Goal: Information Seeking & Learning: Compare options

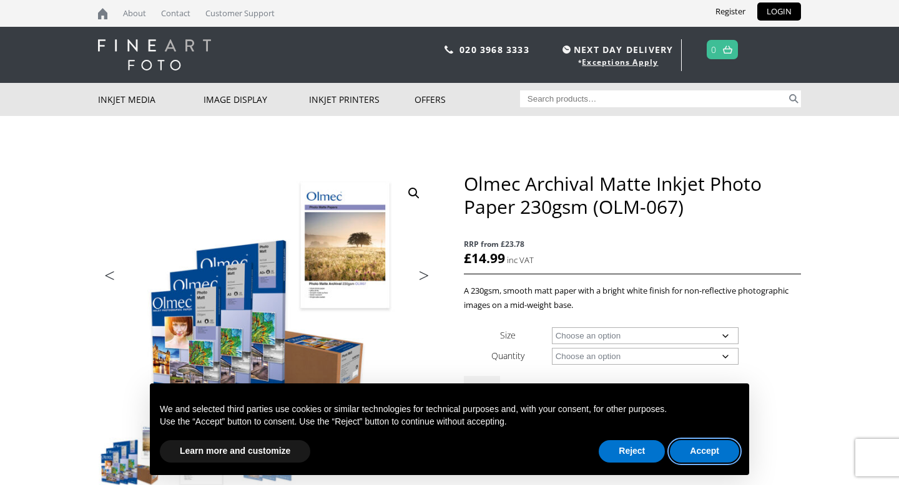
click at [702, 444] on button "Accept" at bounding box center [704, 452] width 69 height 22
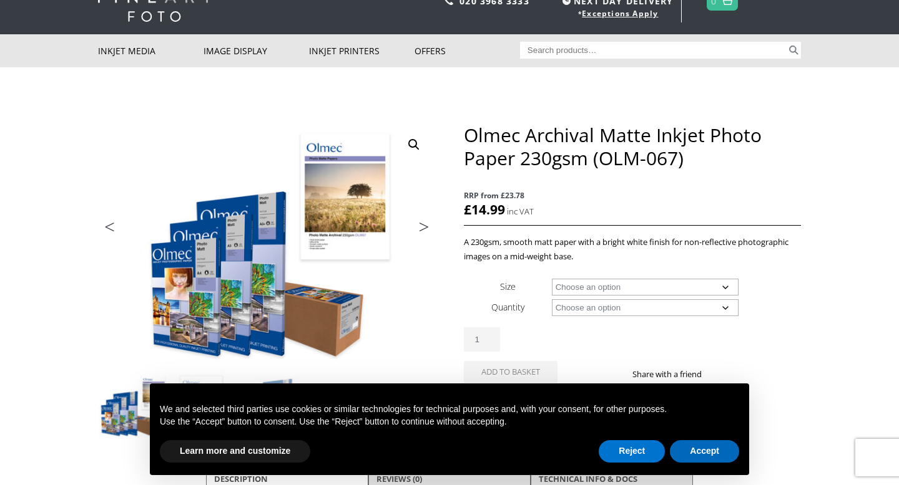
click at [570, 285] on select "Choose an option A4 Sheet A3 Sheet A3+ Sheet A2 Sheet 17" Wide Roll 24" Wide Ro…" at bounding box center [645, 287] width 187 height 17
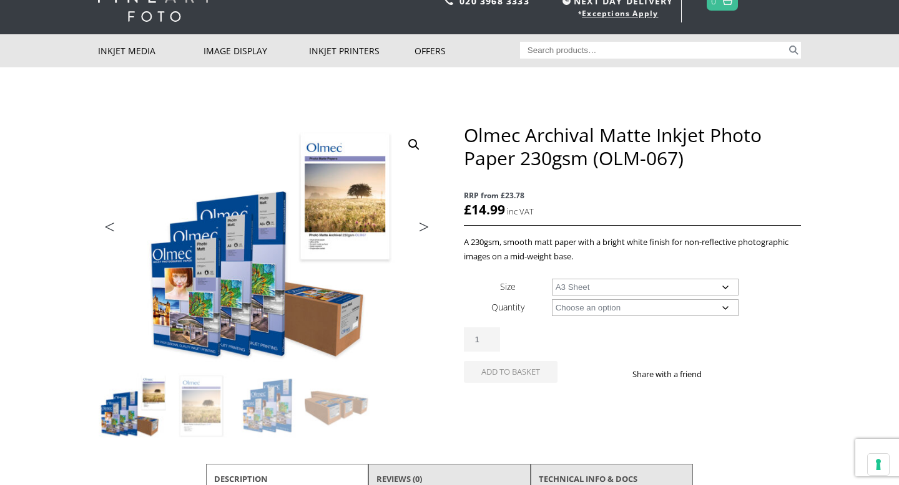
click at [552, 279] on select "Choose an option A4 Sheet A3 Sheet A3+ Sheet A2 Sheet 17" Wide Roll 24" Wide Ro…" at bounding box center [645, 287] width 187 height 17
select select "a3-sheet"
click at [569, 310] on select "Choose an option 50 Sheets 100 Sheets" at bounding box center [645, 308] width 187 height 17
select select "100-sheets"
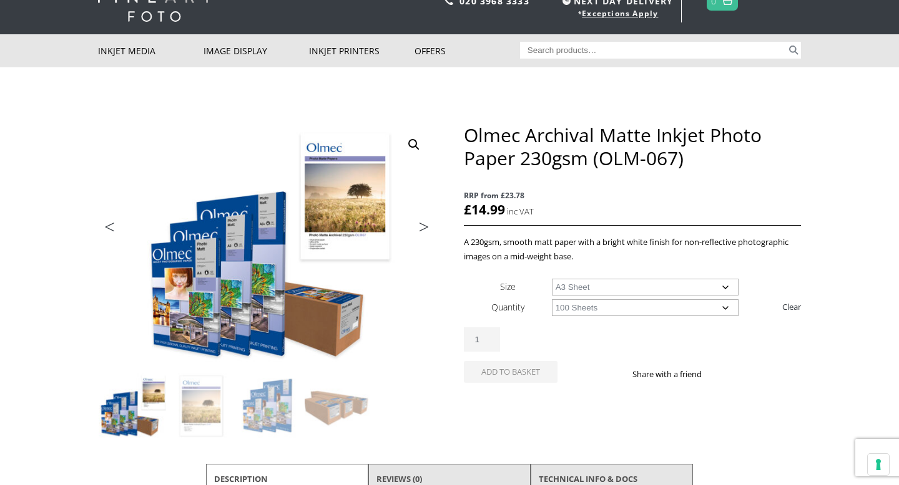
click at [552, 300] on select "Choose an option 50 Sheets 100 Sheets" at bounding box center [645, 308] width 187 height 17
select select "a3-sheet"
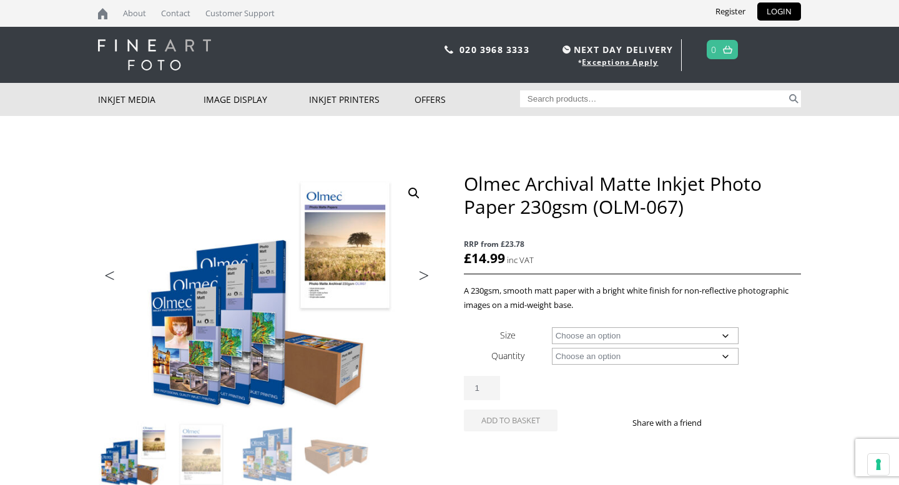
click at [665, 335] on select "Choose an option A4 Sheet A3 Sheet A3+ Sheet A2 Sheet 17" Wide Roll 24" Wide Ro…" at bounding box center [645, 336] width 187 height 17
click at [552, 328] on select "Choose an option A4 Sheet A3 Sheet A3+ Sheet A2 Sheet 17" Wide Roll 24" Wide Ro…" at bounding box center [645, 336] width 187 height 17
select select "a4-sheet"
click at [670, 354] on select "Choose an option 50 Sheets 100 Sheets" at bounding box center [645, 356] width 187 height 17
select select "100-sheets"
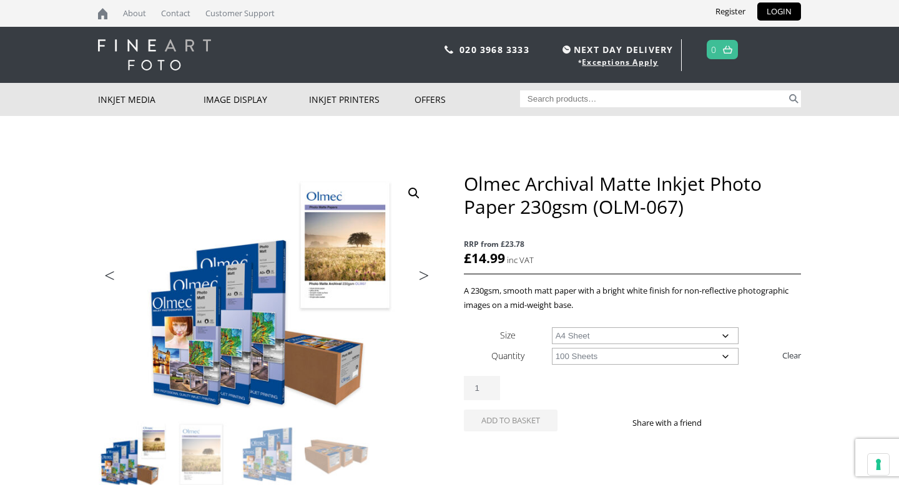
click at [552, 348] on select "Choose an option 50 Sheets 100 Sheets" at bounding box center [645, 356] width 187 height 17
select select "a4-sheet"
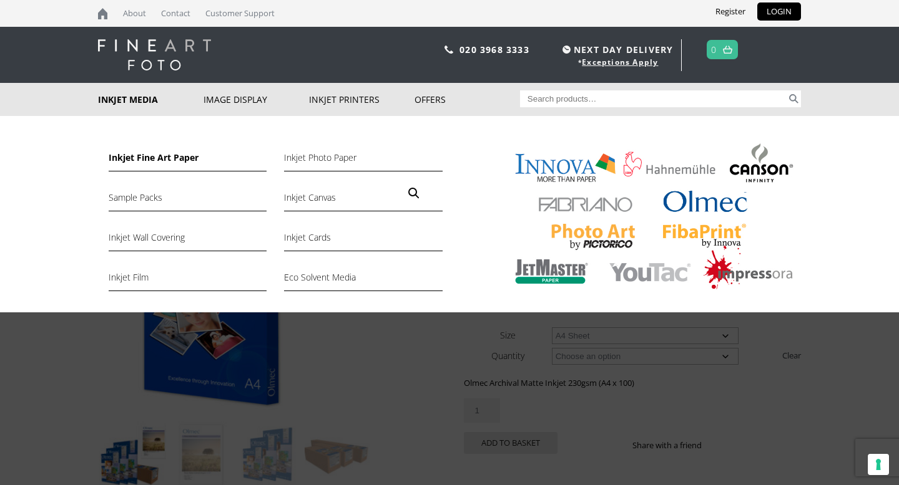
click at [142, 156] on link "Inkjet Fine Art Paper" at bounding box center [188, 160] width 158 height 21
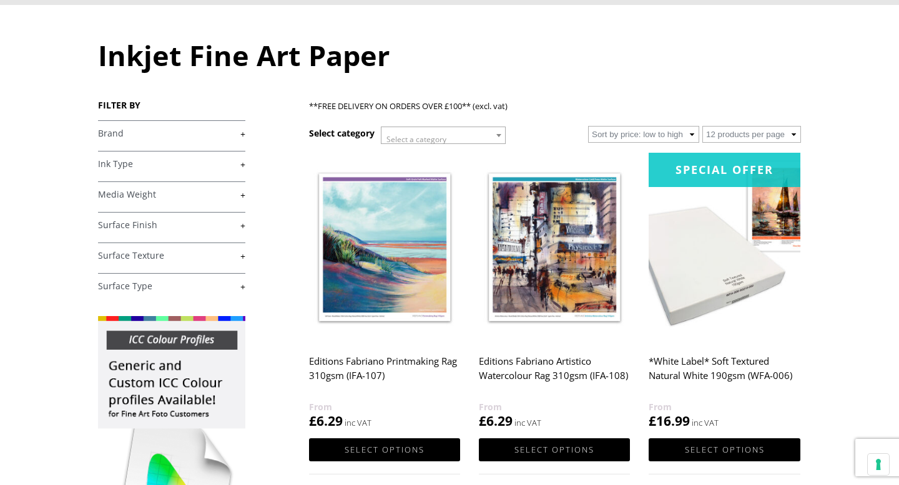
scroll to position [110, 0]
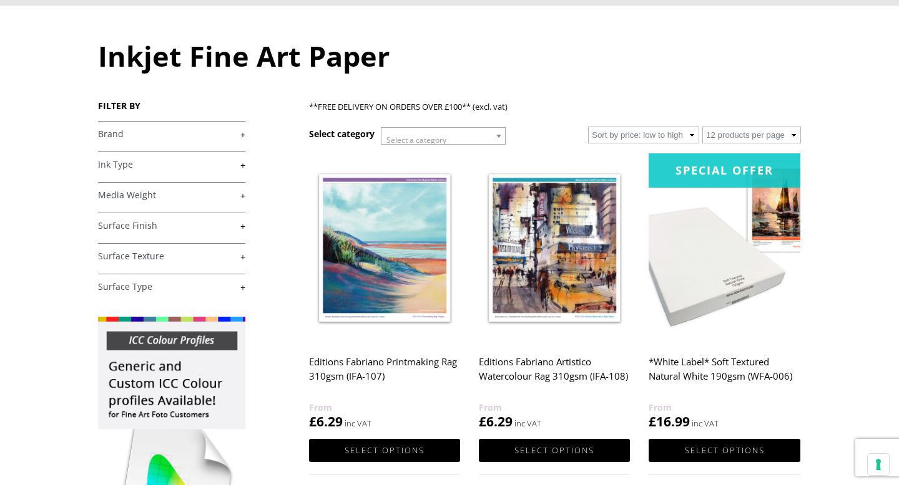
click at [165, 170] on link "+" at bounding box center [171, 165] width 147 height 12
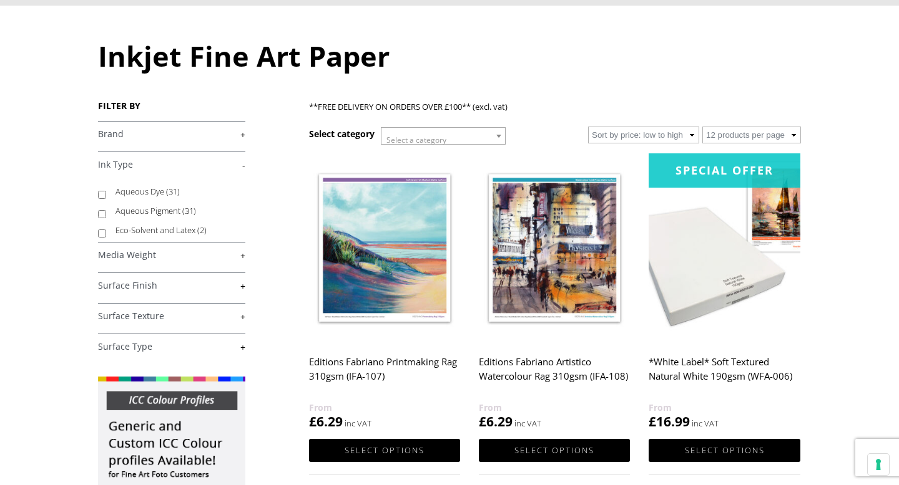
scroll to position [0, 0]
click at [158, 165] on link "-" at bounding box center [171, 165] width 147 height 12
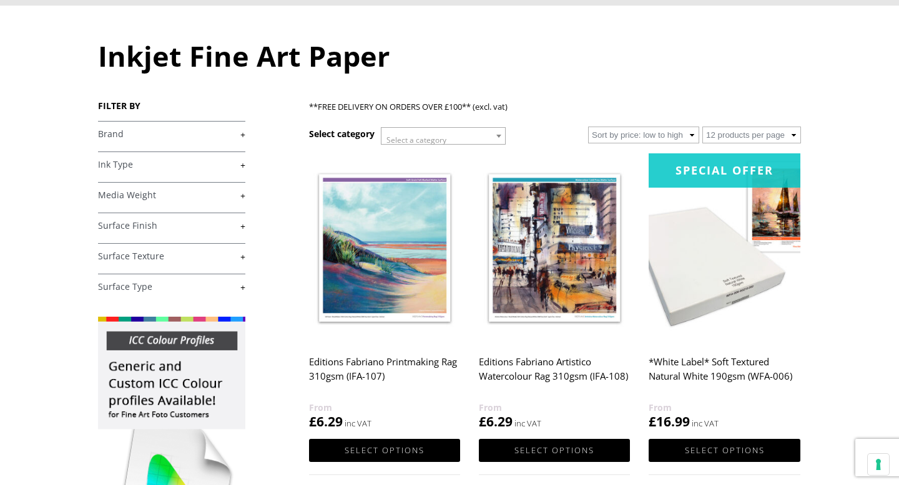
click at [165, 195] on link "+" at bounding box center [171, 196] width 147 height 12
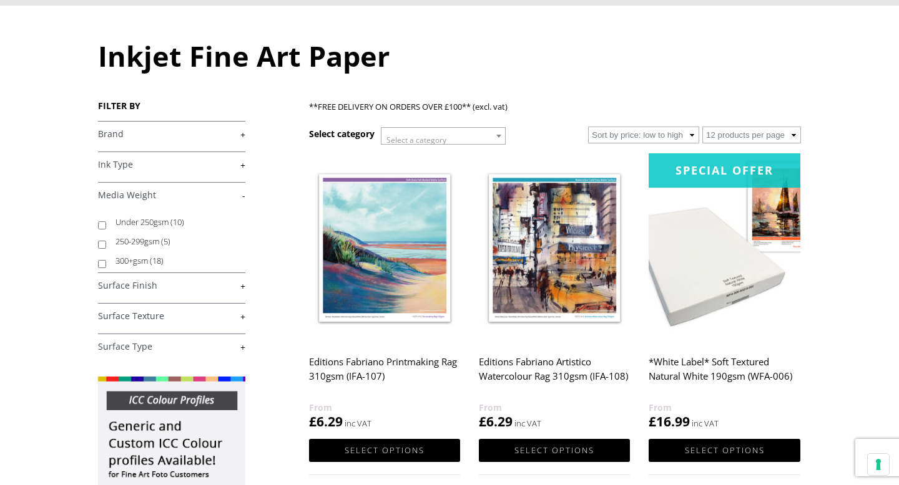
click at [165, 195] on link "-" at bounding box center [171, 196] width 147 height 12
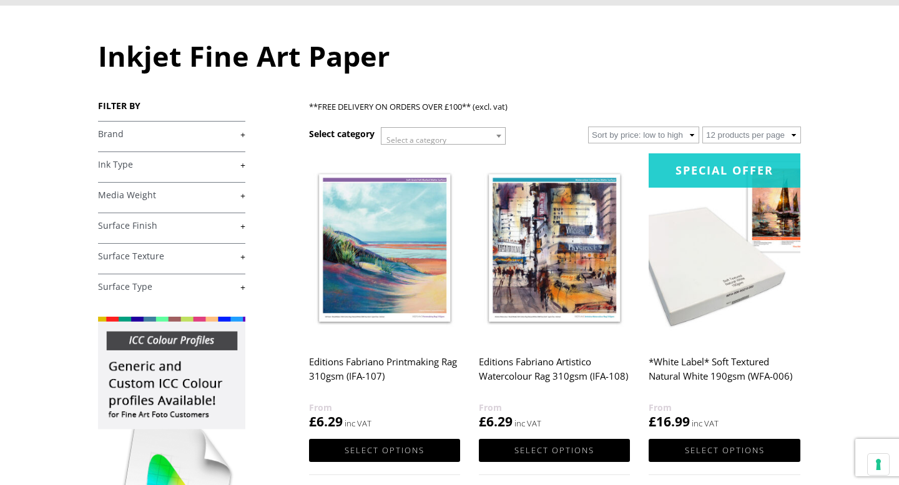
click at [158, 232] on h4 "Surface Finish +" at bounding box center [171, 225] width 147 height 25
click at [142, 229] on link "+" at bounding box center [171, 226] width 147 height 12
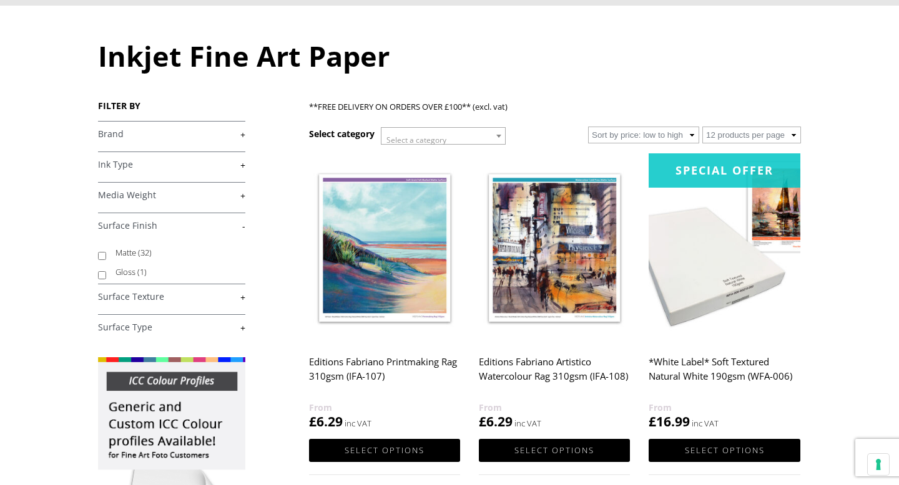
click at [142, 251] on span "(32)" at bounding box center [145, 252] width 14 height 11
click at [106, 252] on input "Matte (32)" at bounding box center [102, 256] width 8 height 8
checkbox input "true"
click at [156, 296] on link "+" at bounding box center [171, 297] width 147 height 12
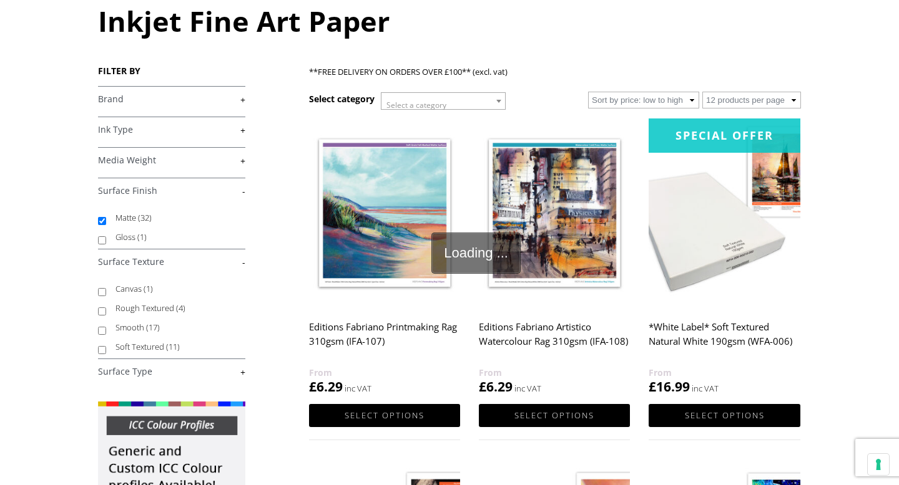
scroll to position [155, 0]
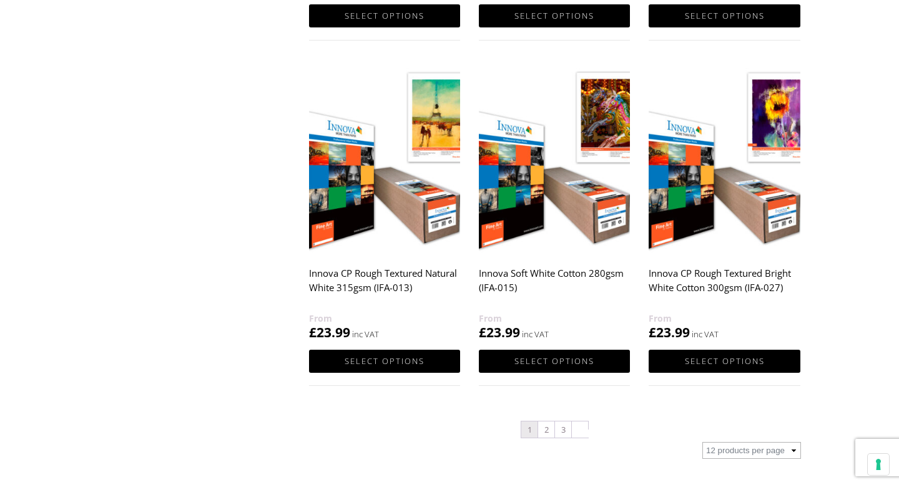
scroll to position [1339, 0]
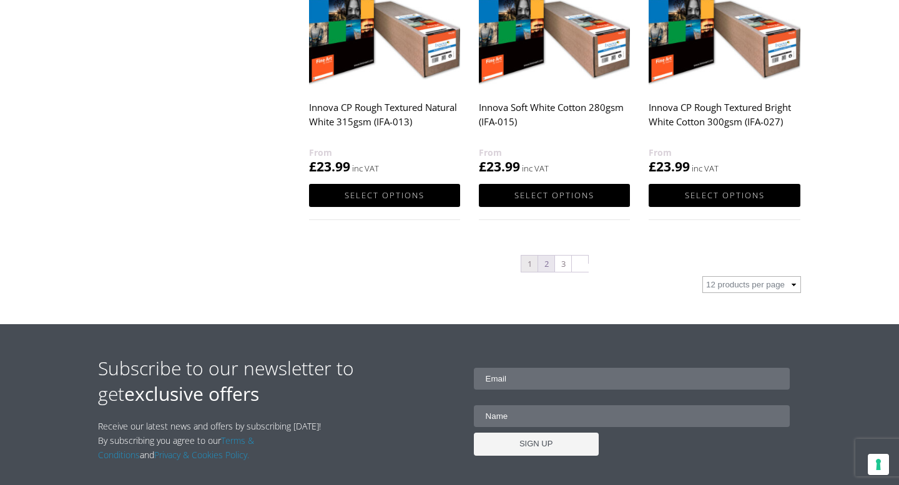
click at [547, 263] on link "2" at bounding box center [546, 264] width 16 height 16
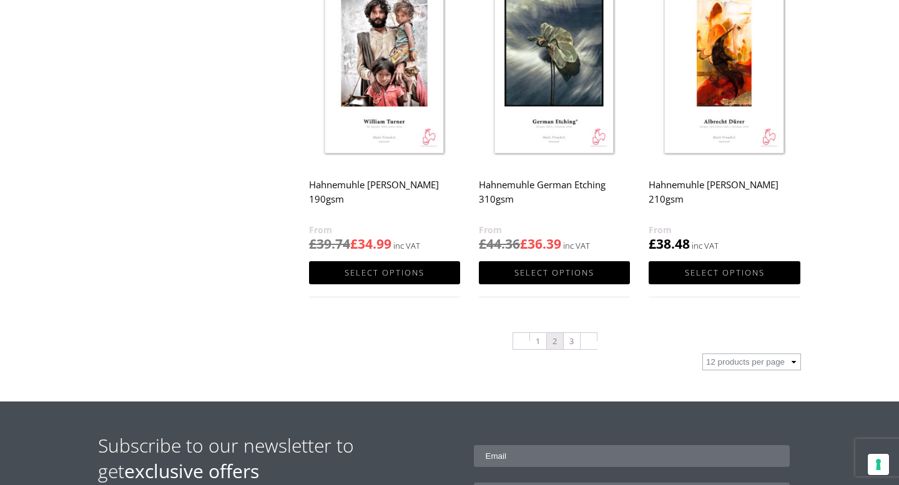
scroll to position [1263, 0]
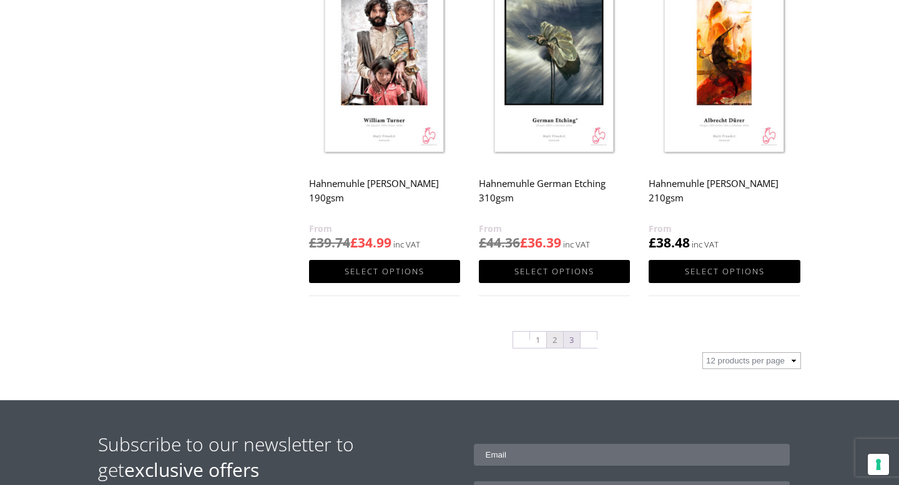
click at [570, 344] on link "3" at bounding box center [571, 340] width 16 height 16
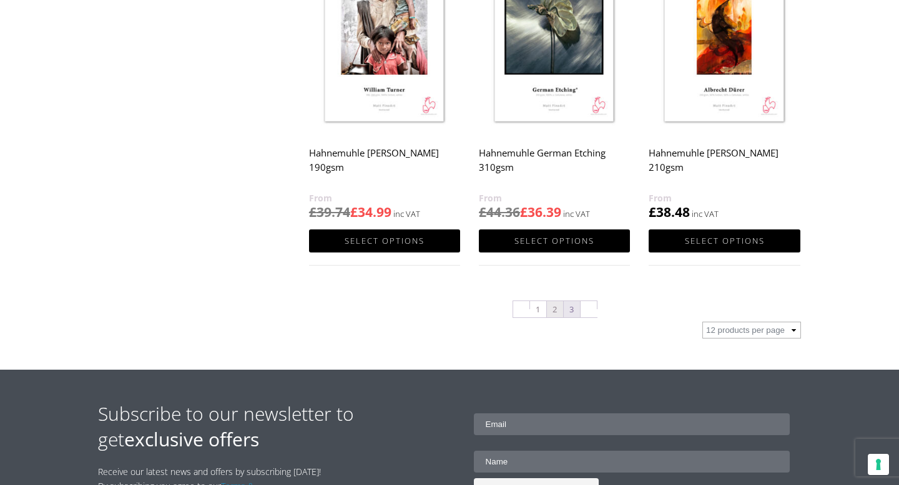
scroll to position [1300, 0]
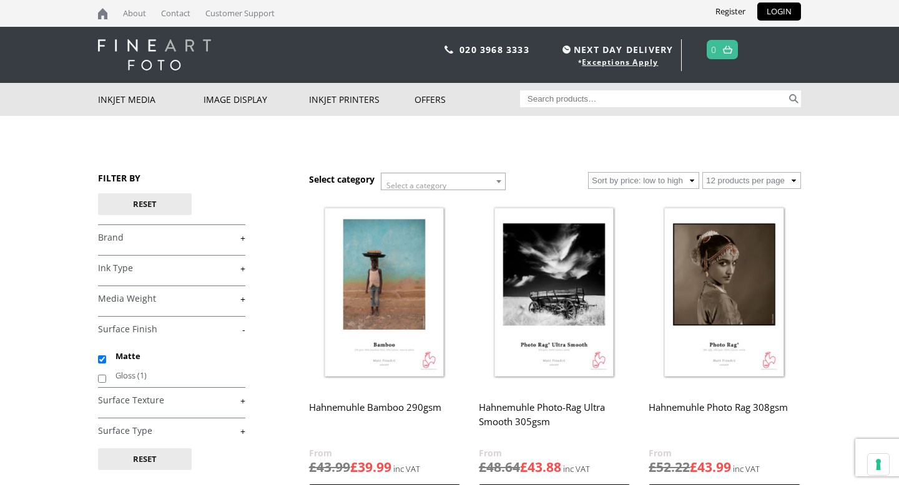
click at [865, 305] on body "NEXT DAY DELIVERY * Exceptions Apply About Contact Customer Support Register LO…" at bounding box center [449, 242] width 899 height 485
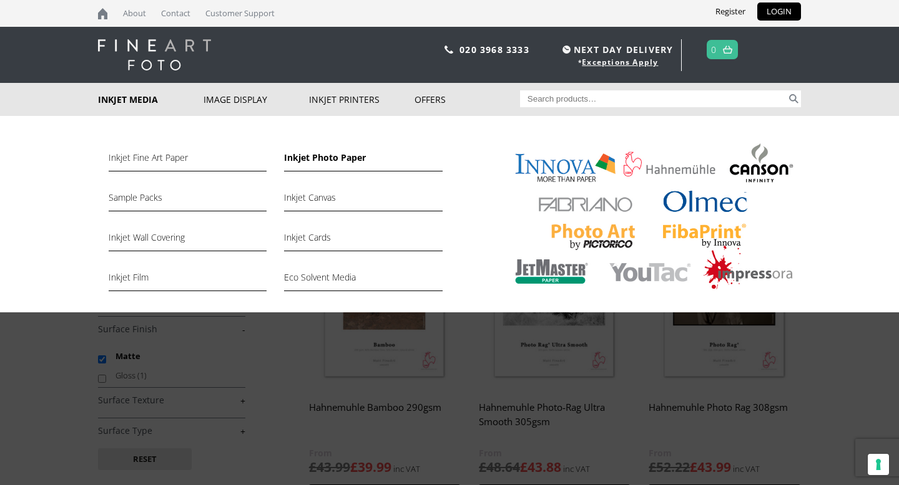
click at [328, 157] on link "Inkjet Photo Paper" at bounding box center [363, 160] width 158 height 21
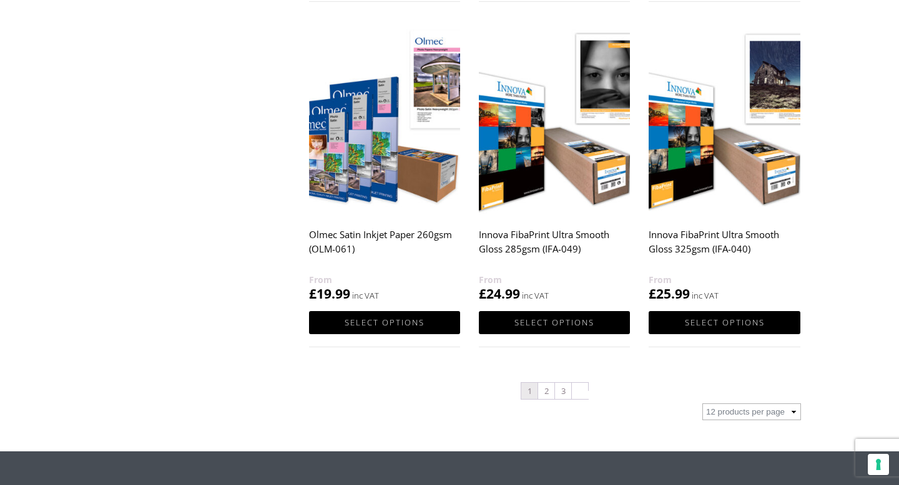
scroll to position [1250, 0]
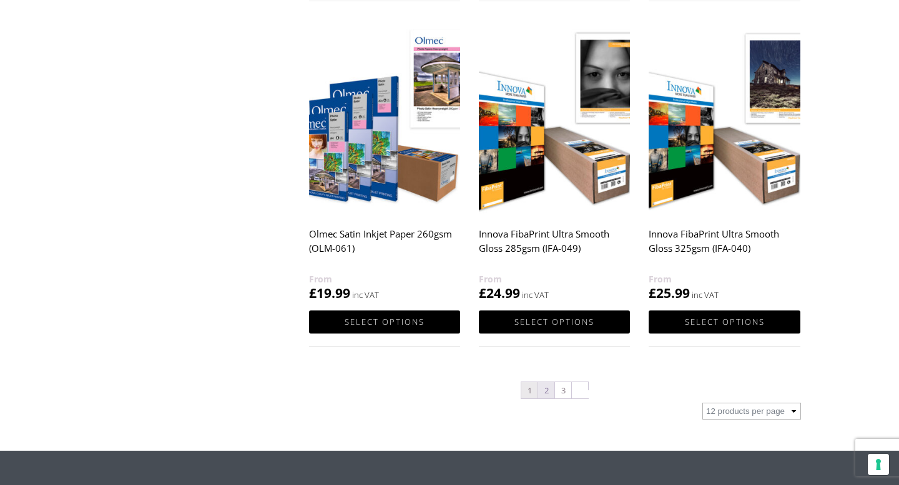
click at [545, 394] on link "2" at bounding box center [546, 391] width 16 height 16
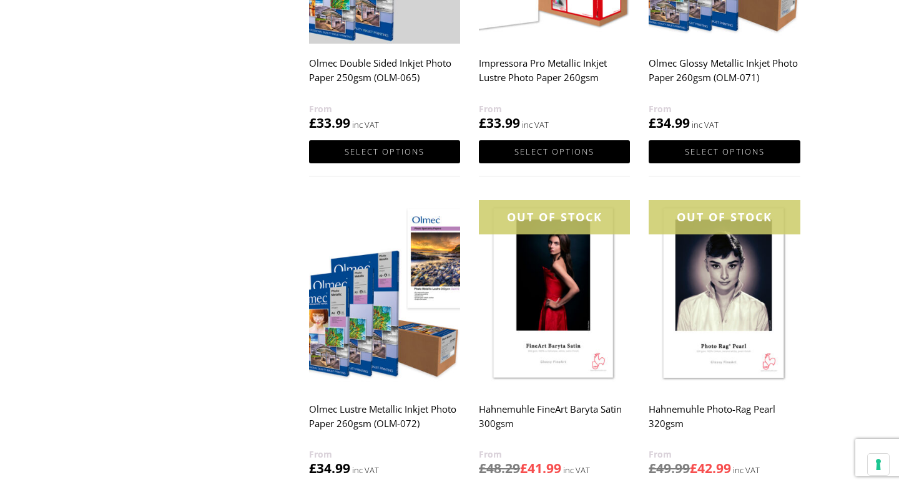
scroll to position [1260, 0]
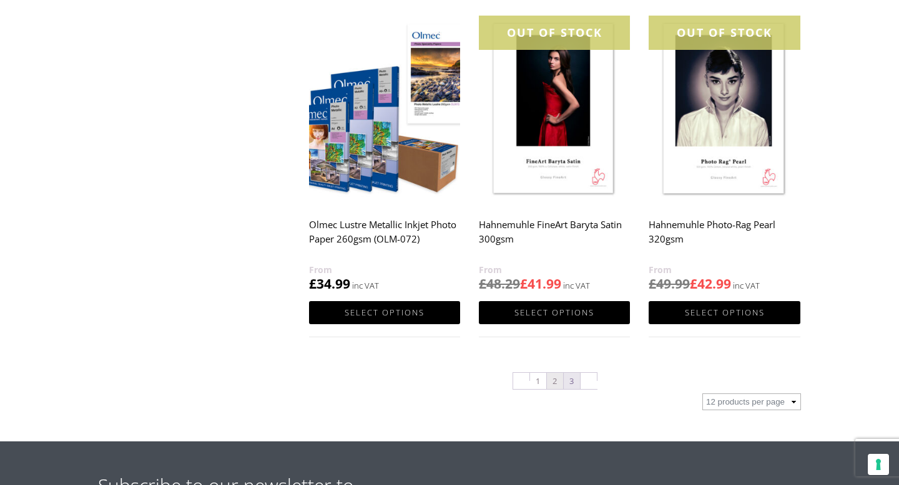
click at [568, 382] on link "3" at bounding box center [571, 381] width 16 height 16
